Goal: Task Accomplishment & Management: Manage account settings

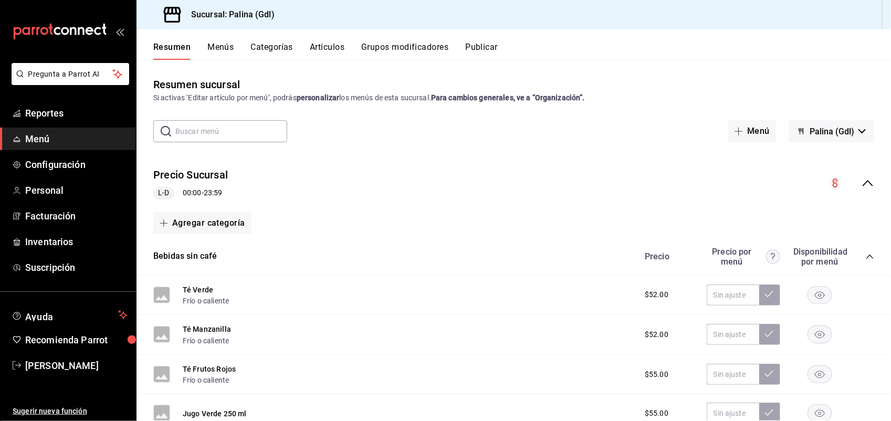
click at [37, 142] on span "Menú" at bounding box center [76, 139] width 102 height 14
click at [38, 187] on span "Personal" at bounding box center [76, 190] width 102 height 14
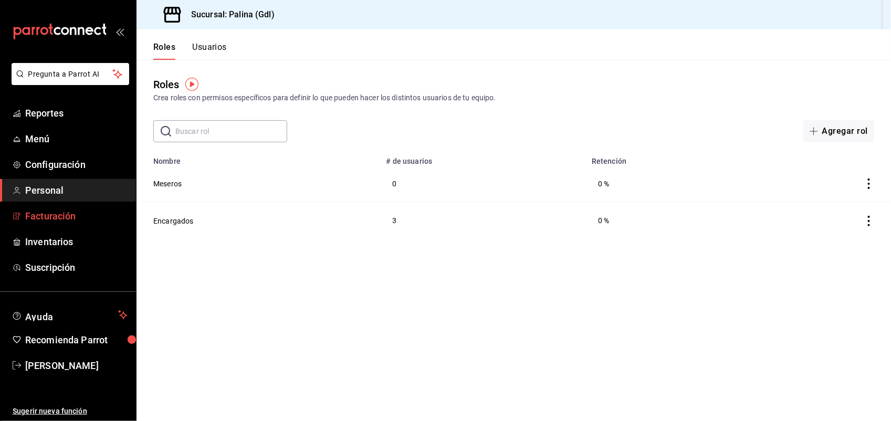
click at [38, 217] on span "Facturación" at bounding box center [76, 216] width 102 height 14
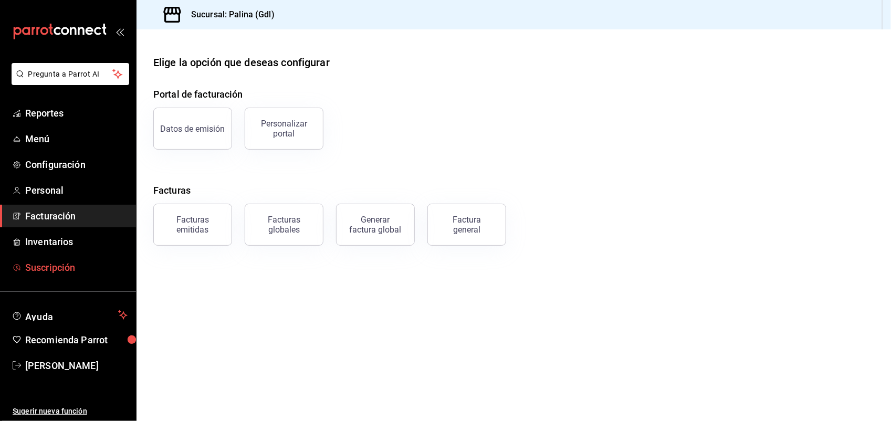
click at [37, 266] on span "Suscripción" at bounding box center [76, 268] width 102 height 14
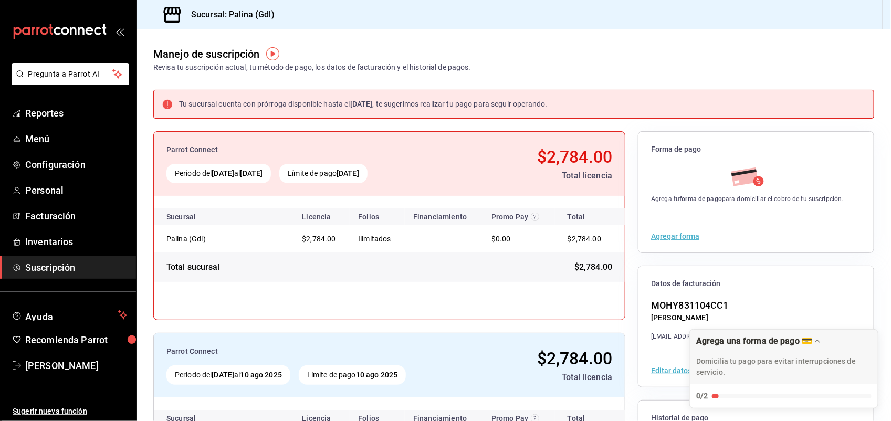
click at [672, 235] on button "Agregar forma" at bounding box center [675, 236] width 48 height 7
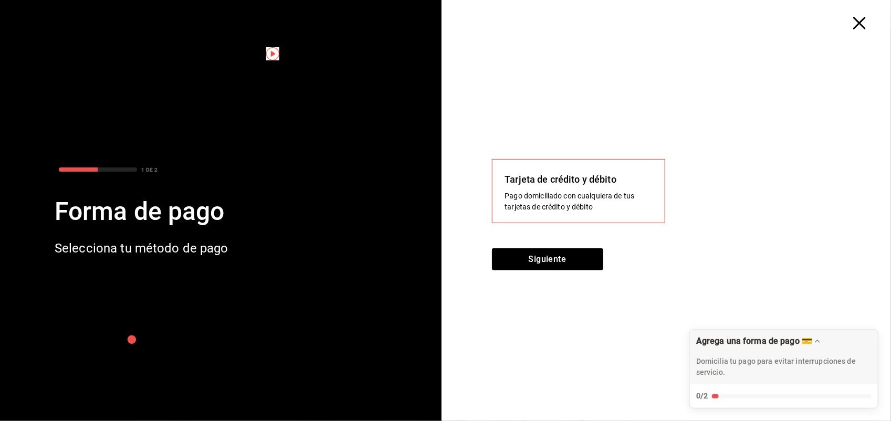
click at [597, 175] on div "Tarjeta de crédito y débito" at bounding box center [578, 179] width 147 height 14
click at [596, 350] on div "Tarjeta de crédito y débito Pago domiciliado con cualquiera de tus tarjetas de …" at bounding box center [671, 225] width 442 height 392
click at [560, 256] on div "Siguiente" at bounding box center [671, 265] width 358 height 35
click at [602, 170] on div "Tarjeta de crédito y débito Pago domiciliado con cualquiera de tus tarjetas de …" at bounding box center [578, 191] width 173 height 64
click at [551, 260] on button "Siguiente" at bounding box center [547, 259] width 111 height 22
